Goal: Information Seeking & Learning: Learn about a topic

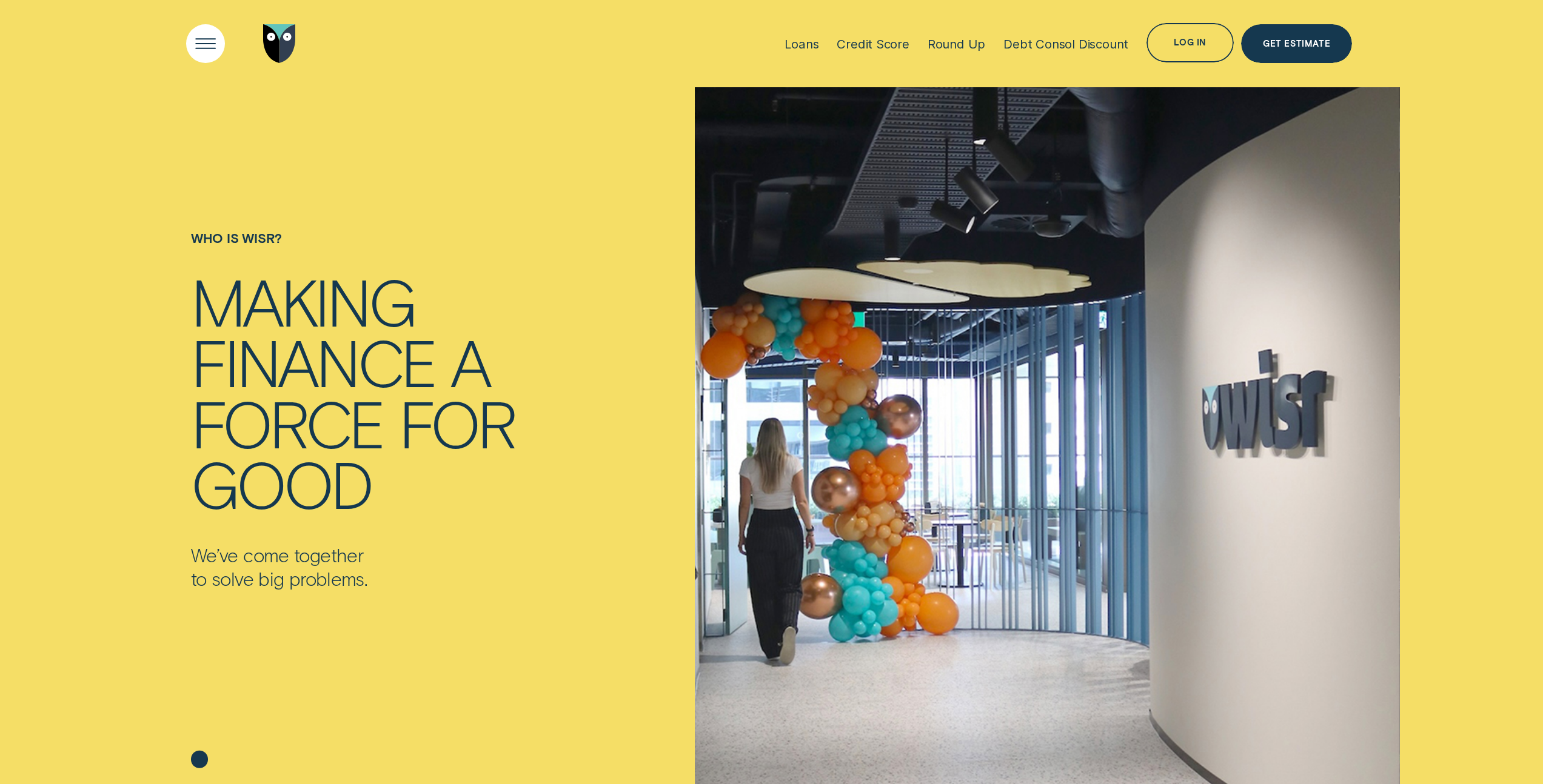
click at [197, 44] on div "Open Menu" at bounding box center [206, 44] width 56 height 56
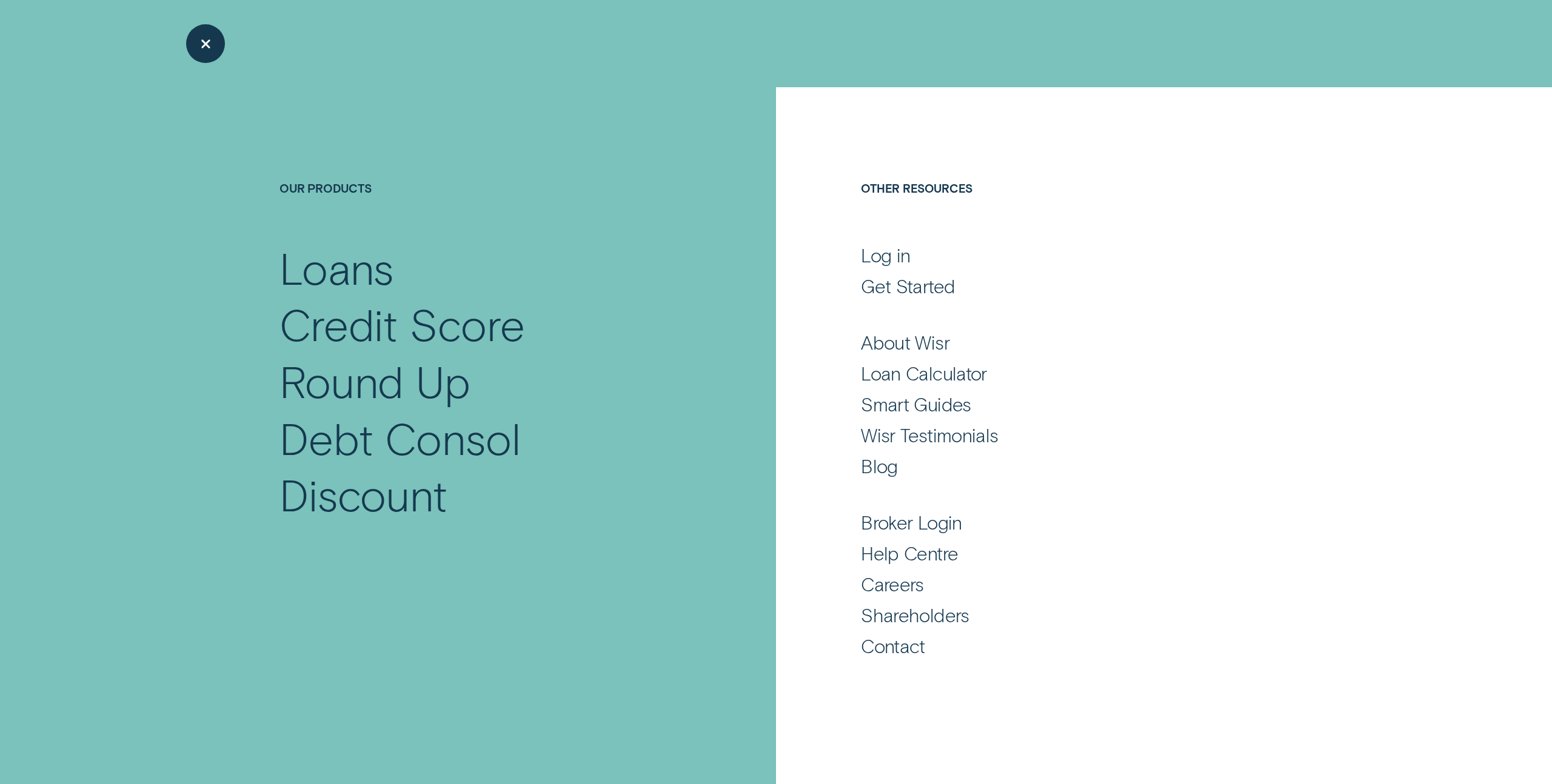
drag, startPoint x: 500, startPoint y: 126, endPoint x: 378, endPoint y: 104, distance: 124.0
click at [500, 125] on div "Our Products Loans Credit Score Round Up Debt Consol Discount" at bounding box center [461, 316] width 629 height 457
click at [206, 41] on div "Close Menu" at bounding box center [206, 44] width 56 height 56
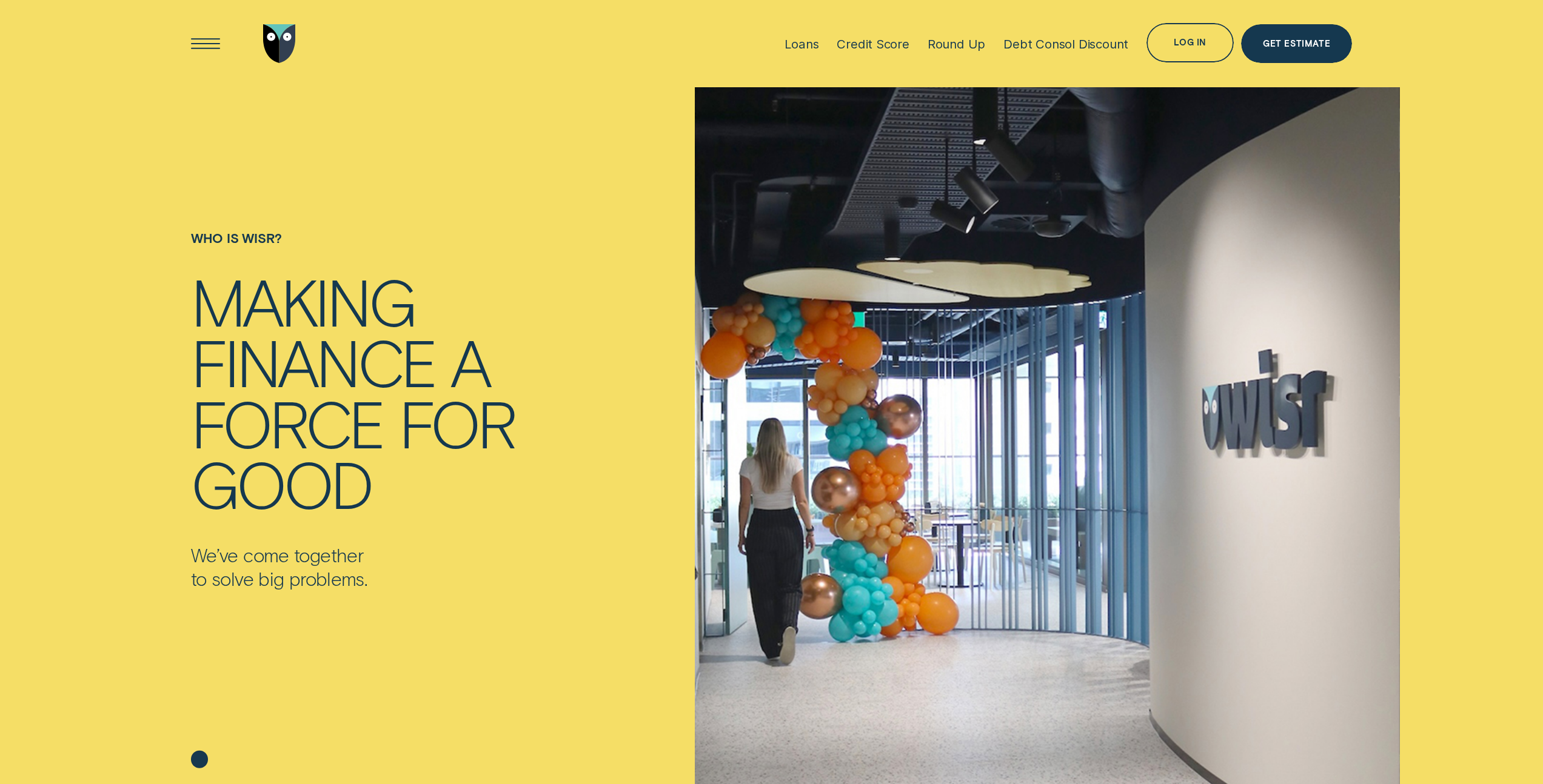
click at [827, 40] on li "Loans" at bounding box center [801, 44] width 52 height 87
click at [814, 42] on div "Loans" at bounding box center [801, 44] width 34 height 15
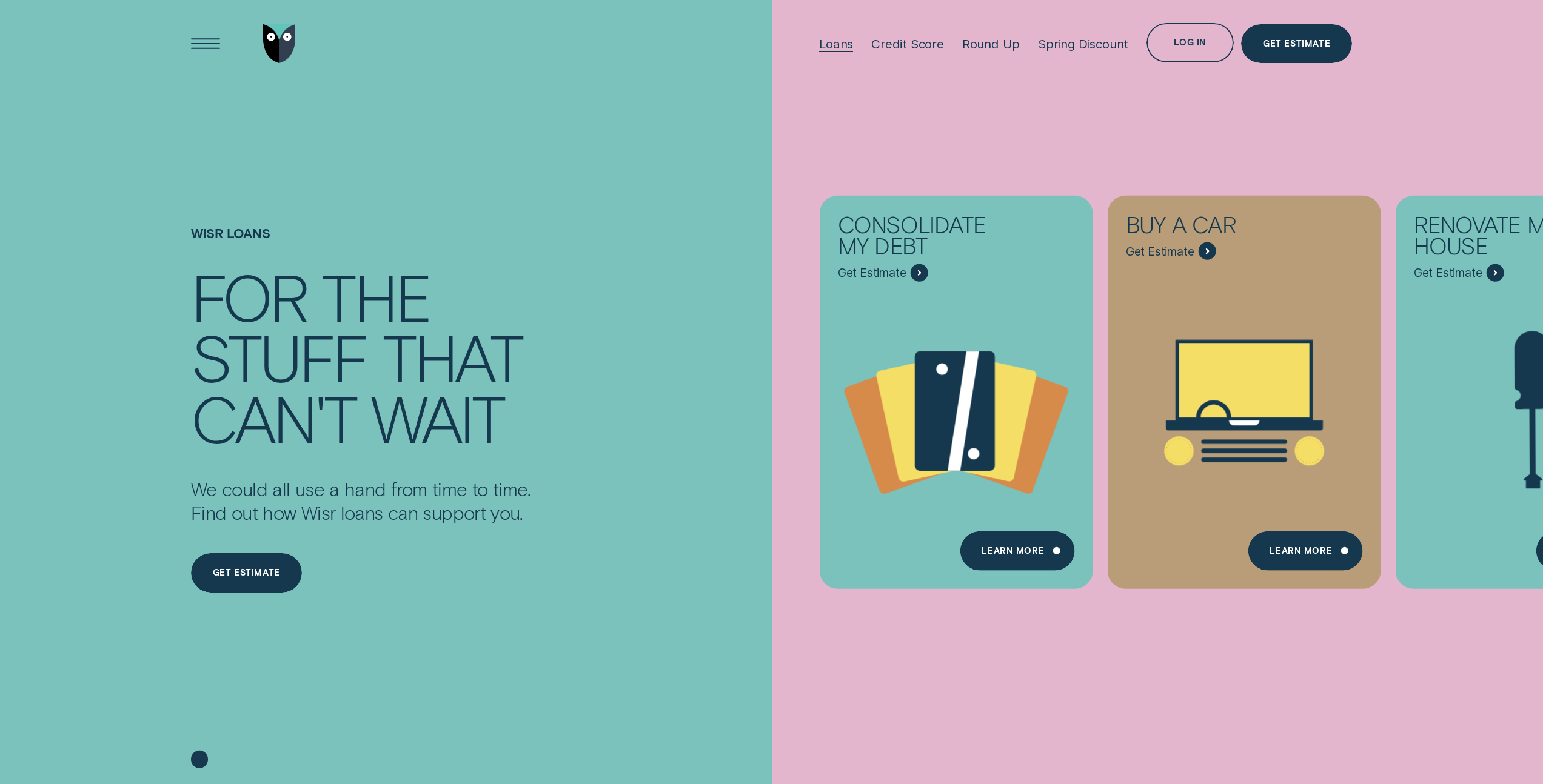
click at [839, 46] on div "Loans" at bounding box center [836, 44] width 34 height 15
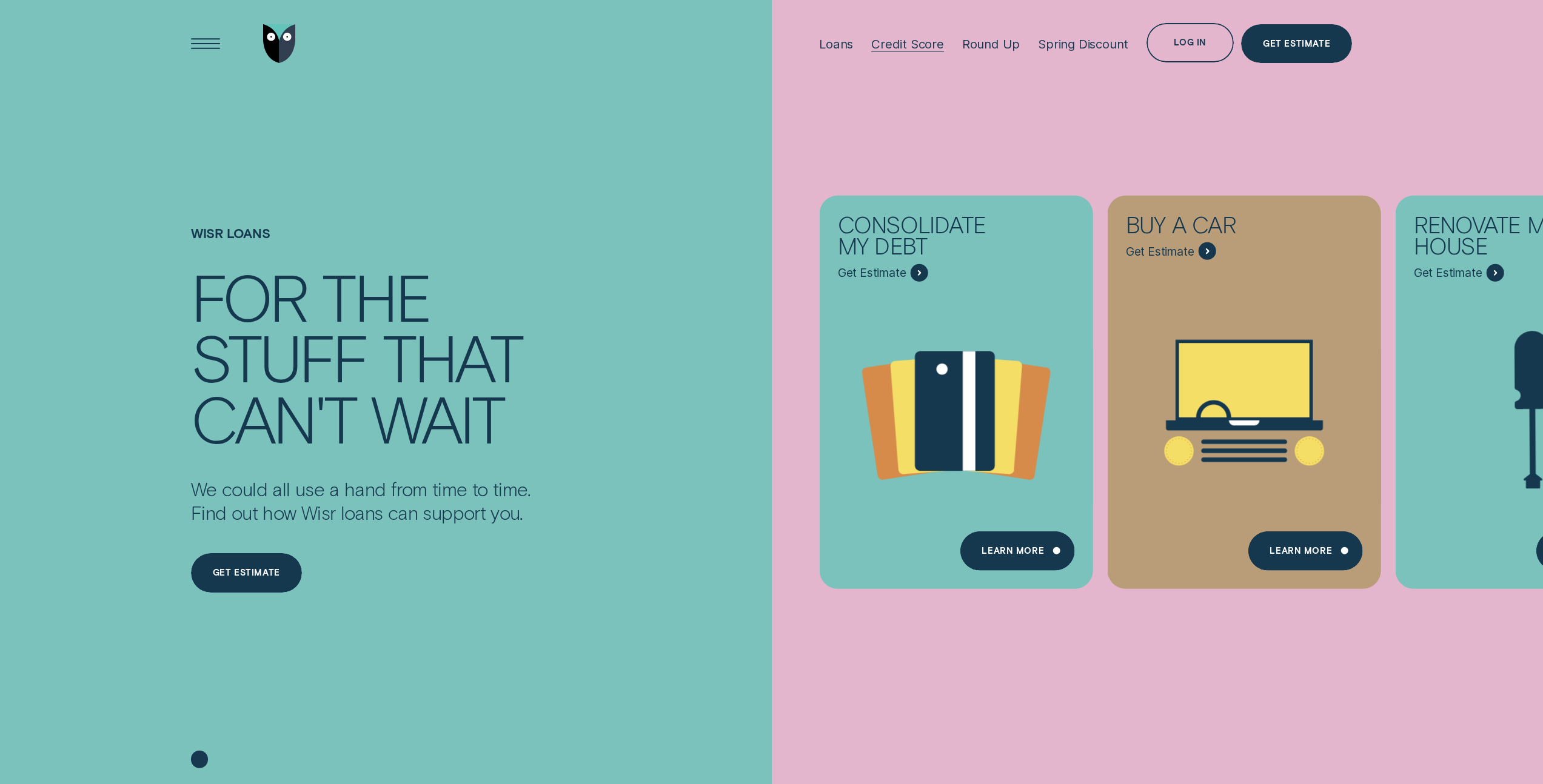
click at [908, 40] on div "Credit Score" at bounding box center [908, 44] width 73 height 15
